Goal: Task Accomplishment & Management: Complete application form

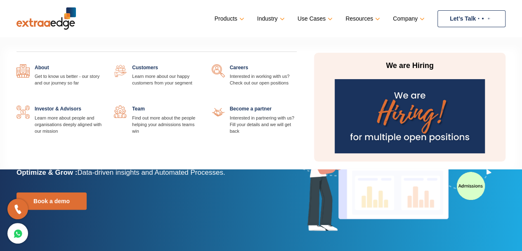
click at [296, 64] on link at bounding box center [296, 64] width 0 height 0
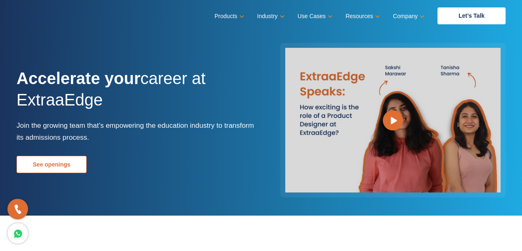
click at [66, 162] on link "See openings" at bounding box center [51, 164] width 70 height 17
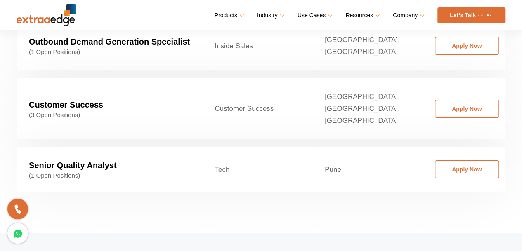
scroll to position [1391, 0]
click at [222, 148] on td "Tech" at bounding box center [257, 170] width 110 height 45
click at [449, 161] on link "Apply Now" at bounding box center [467, 170] width 64 height 18
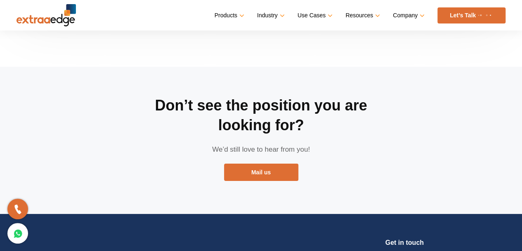
scroll to position [1563, 0]
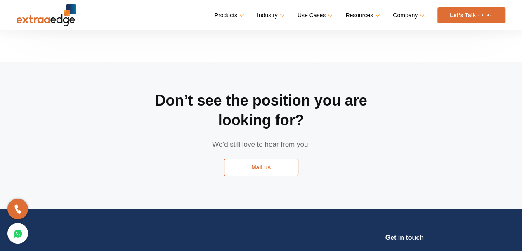
click at [274, 159] on link "Mail us" at bounding box center [261, 167] width 74 height 17
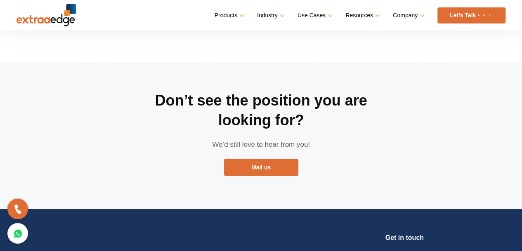
click at [147, 104] on div "Don’t see the position you are looking for? We’d still love to hear from you! M…" at bounding box center [260, 135] width 247 height 147
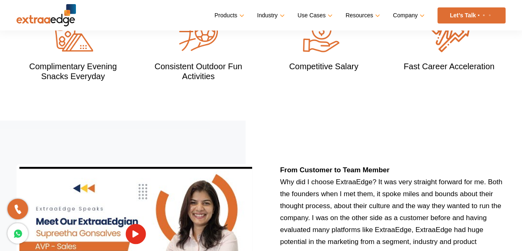
scroll to position [912, 0]
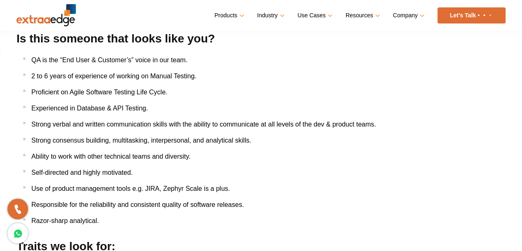
scroll to position [498, 0]
